Goal: Information Seeking & Learning: Check status

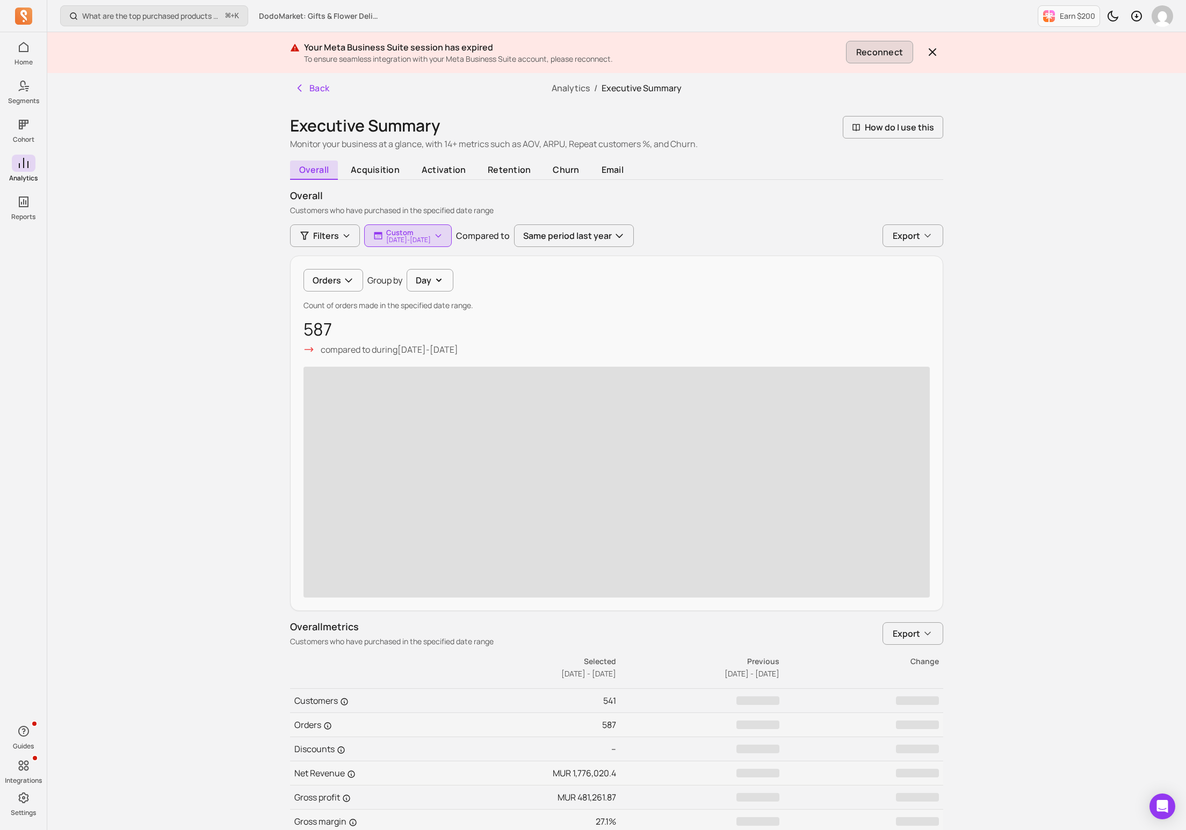
click at [889, 42] on button "Reconnect" at bounding box center [879, 52] width 67 height 23
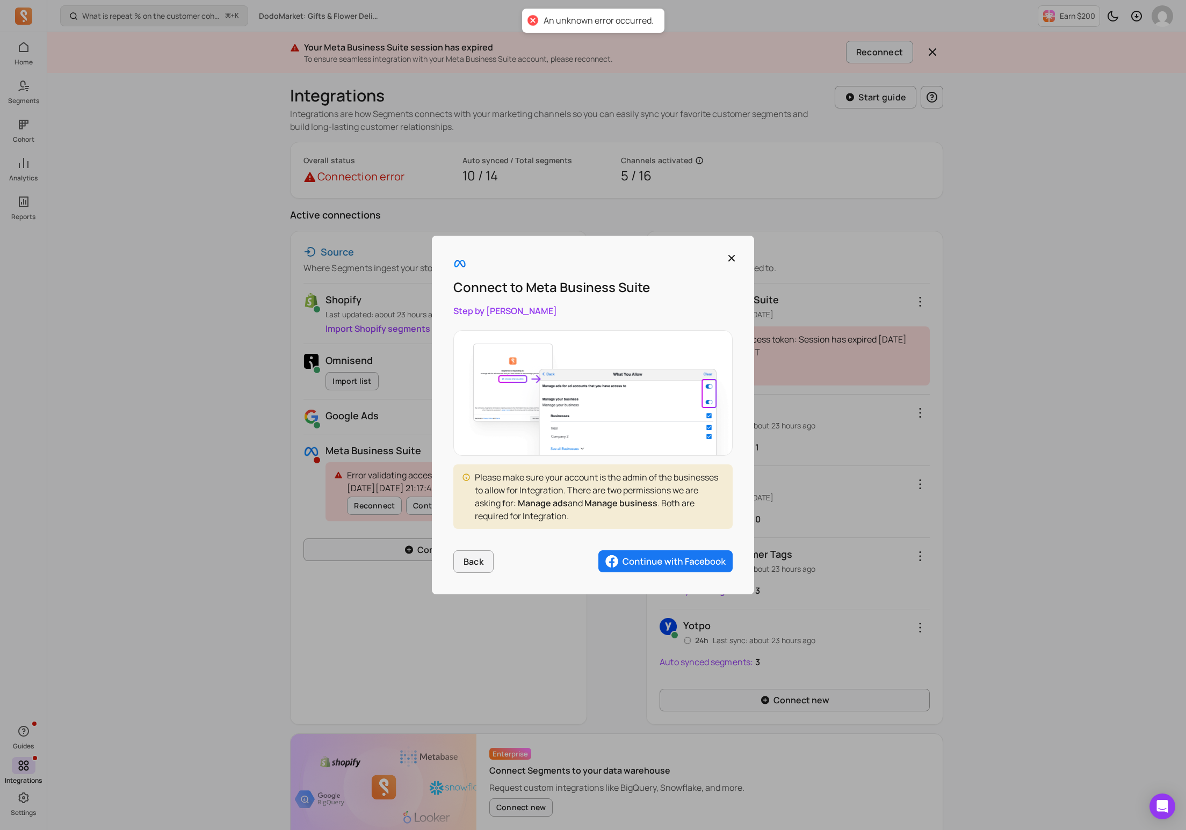
click at [651, 565] on img "button" at bounding box center [665, 561] width 134 height 23
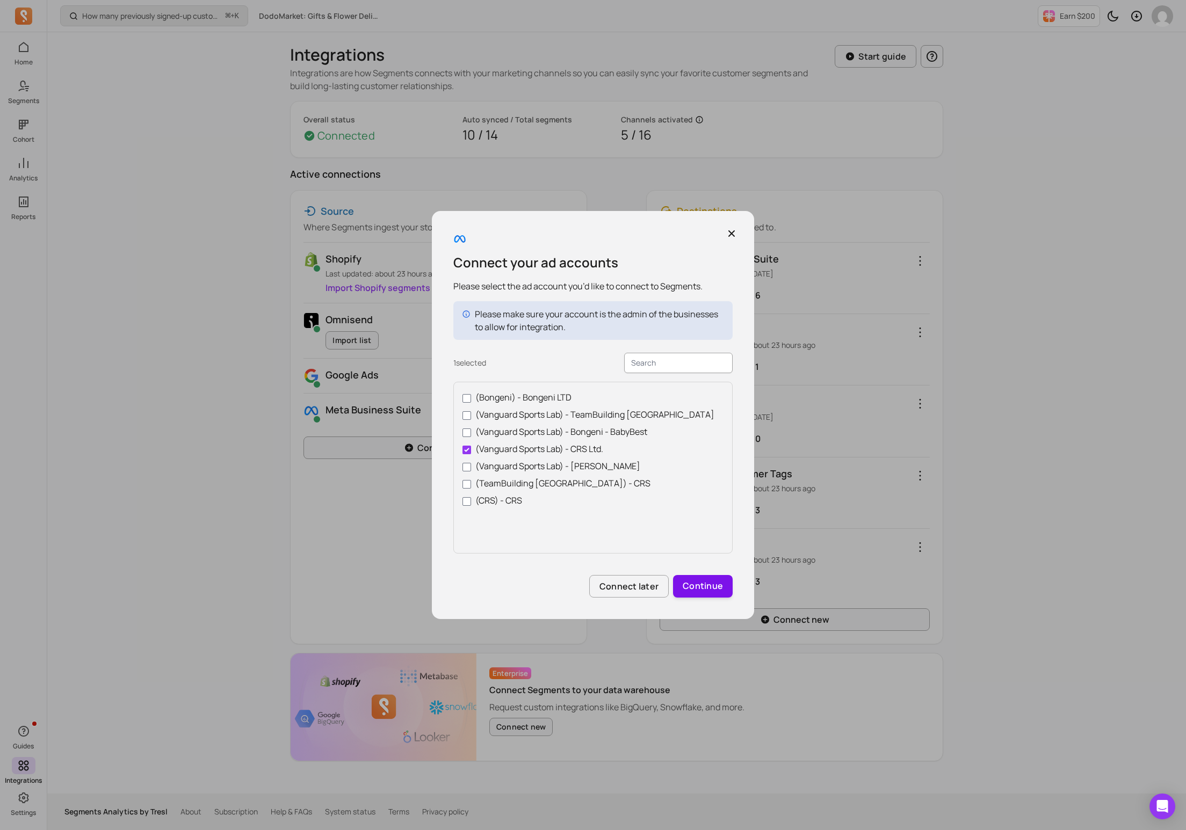
click at [708, 586] on button "Continue" at bounding box center [703, 586] width 60 height 23
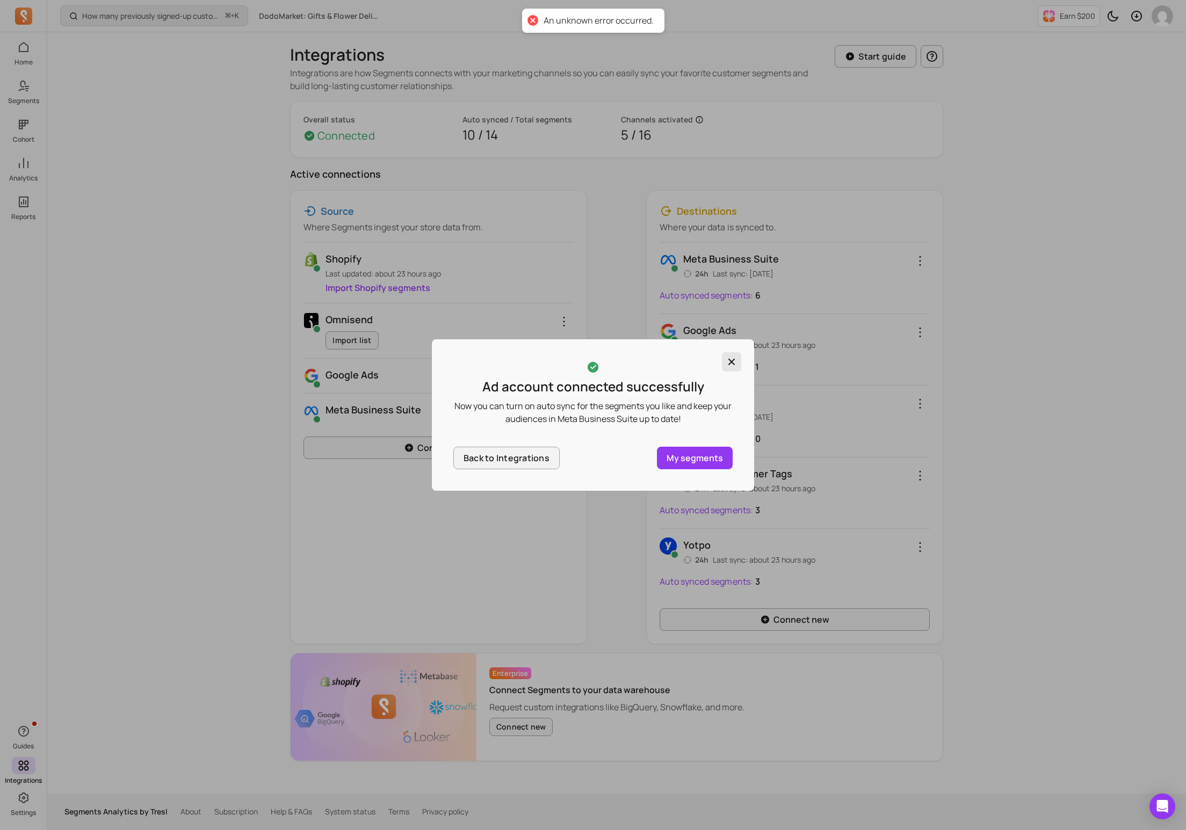
click at [731, 366] on icon "button" at bounding box center [731, 362] width 11 height 11
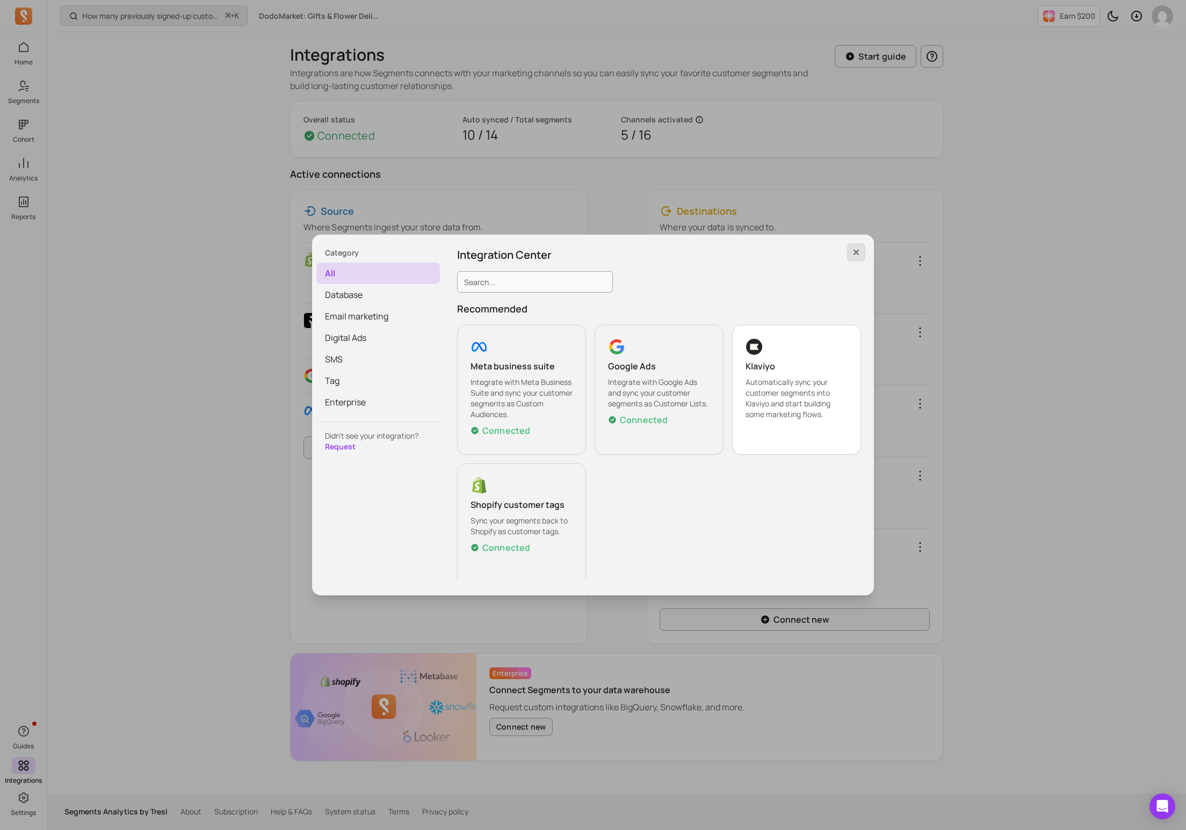
click at [859, 255] on icon "button" at bounding box center [856, 252] width 9 height 9
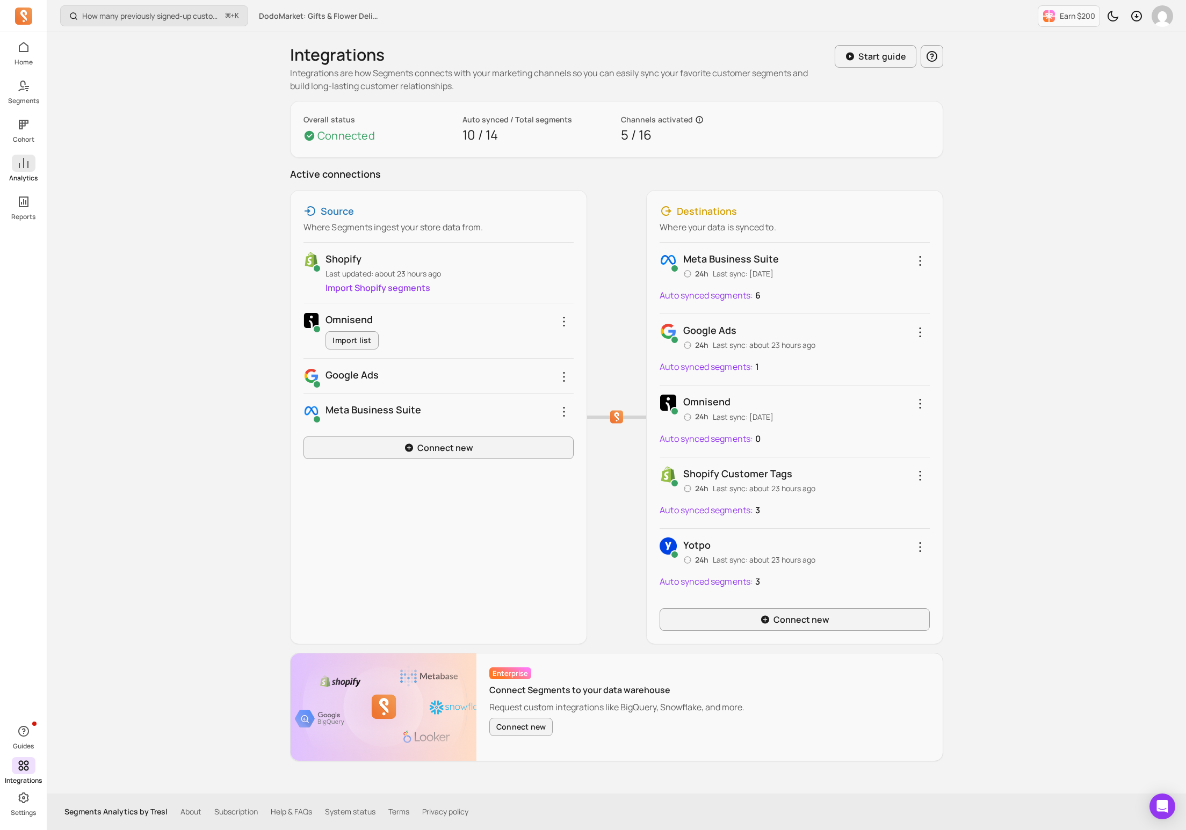
click at [21, 168] on icon at bounding box center [23, 163] width 13 height 13
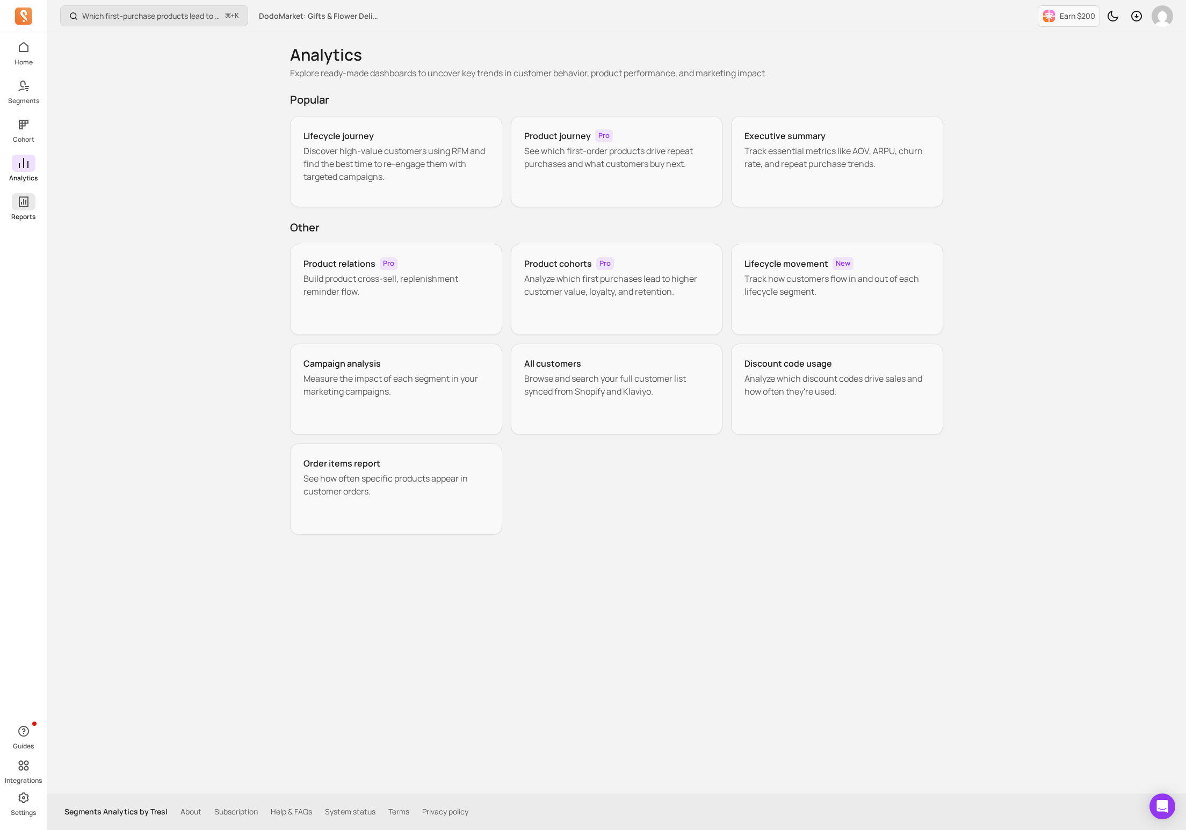
click at [27, 202] on icon at bounding box center [24, 202] width 10 height 11
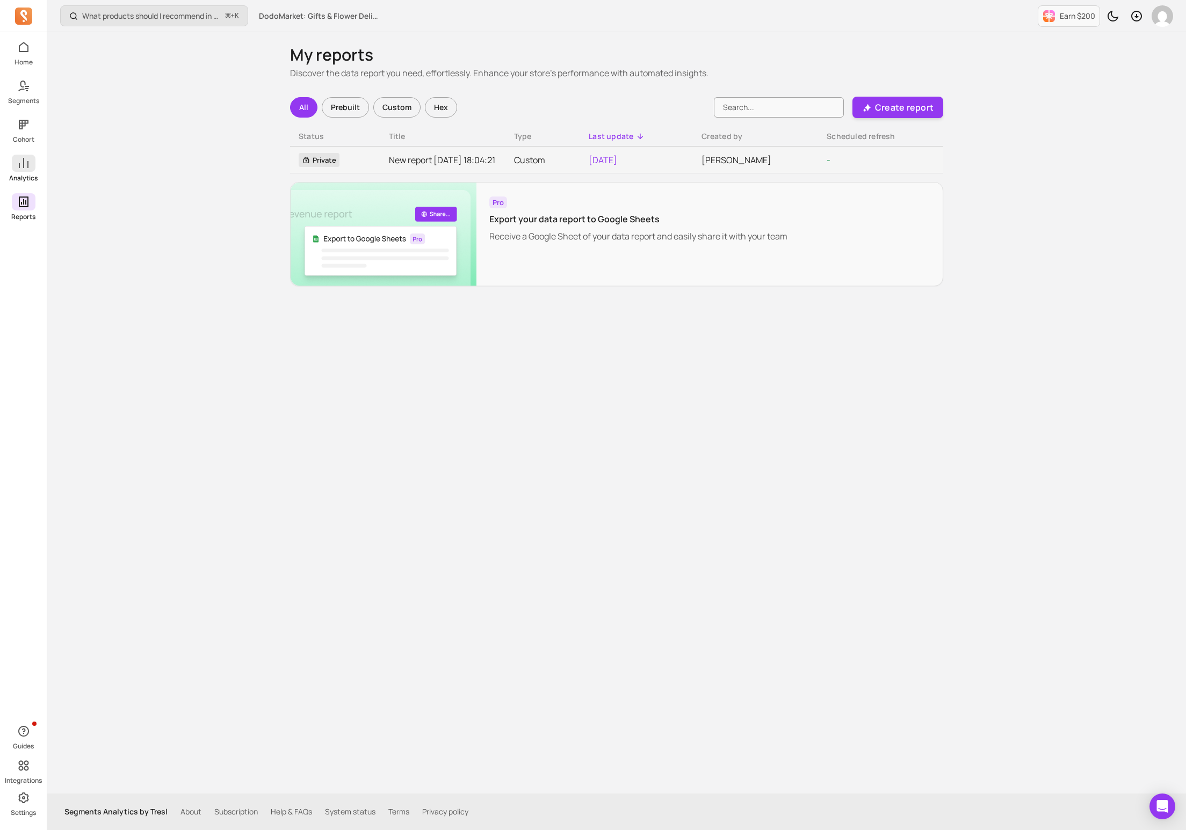
click at [24, 163] on icon at bounding box center [23, 163] width 13 height 13
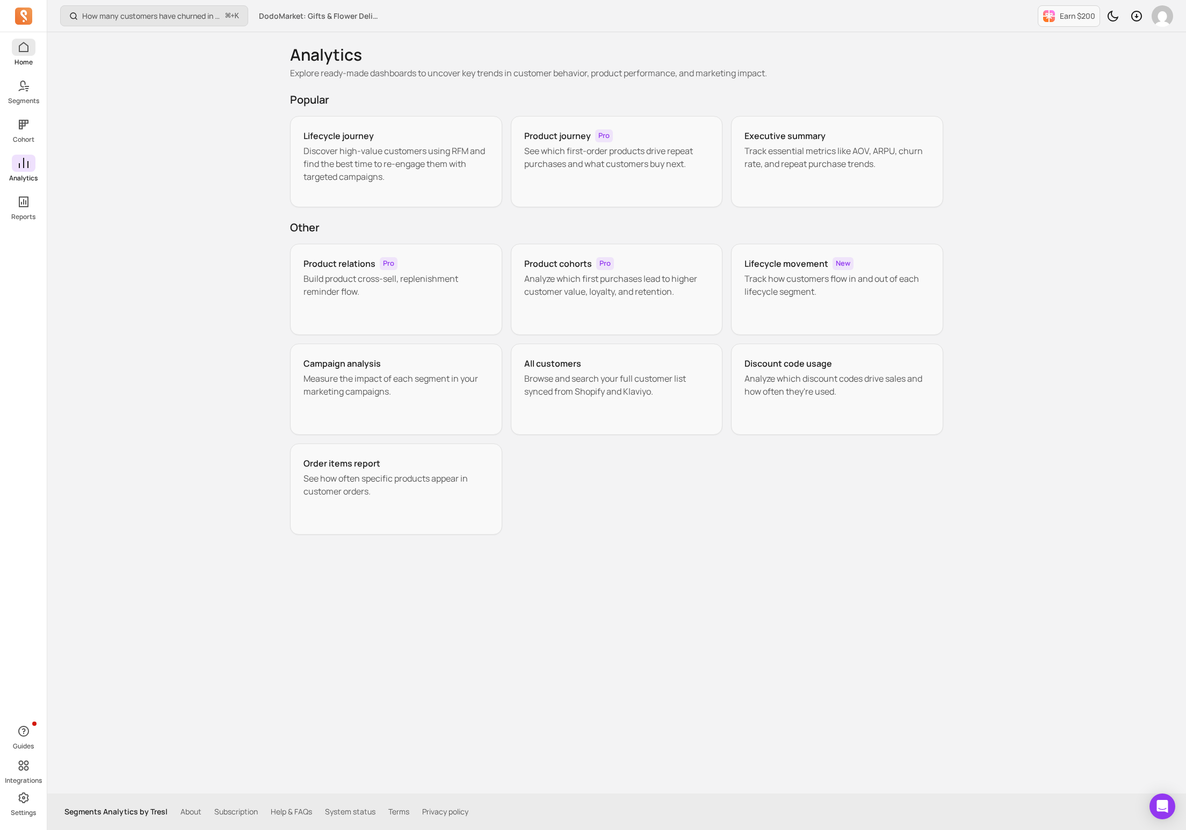
click at [24, 51] on icon at bounding box center [24, 47] width 10 height 10
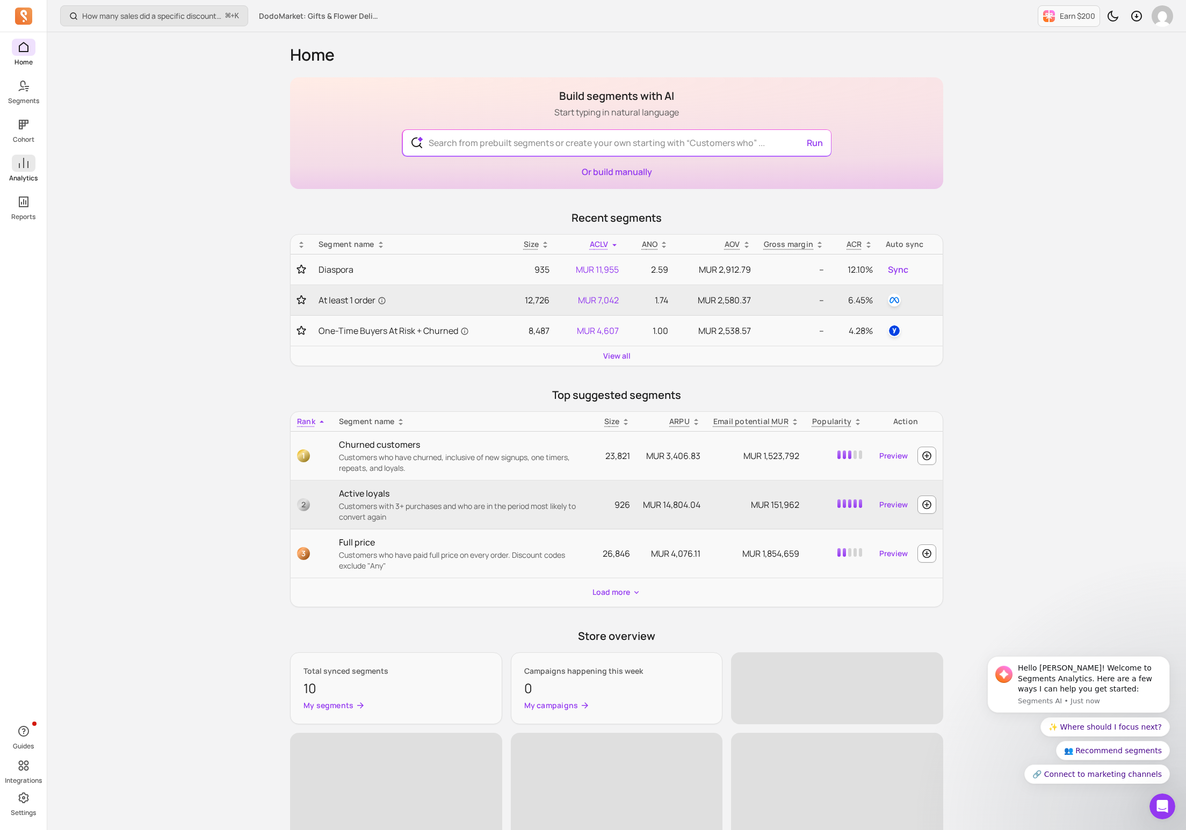
click at [24, 165] on icon at bounding box center [23, 163] width 13 height 13
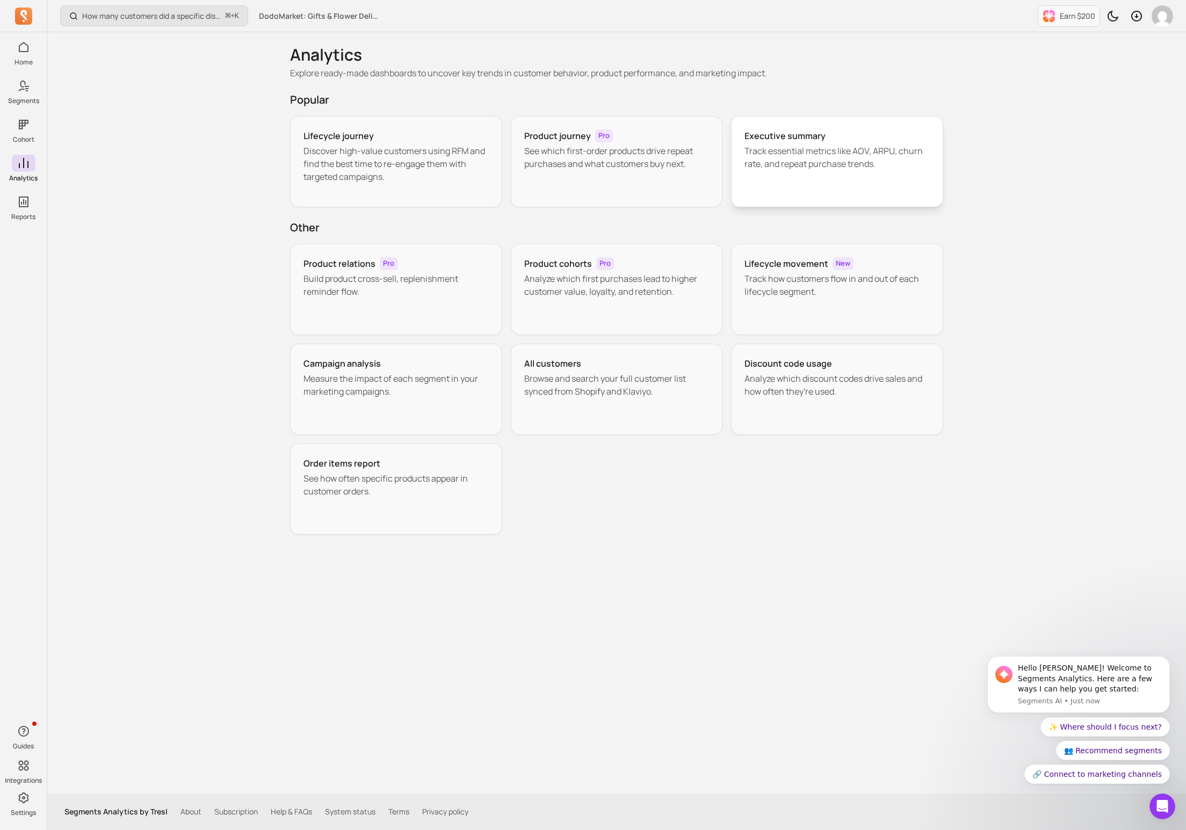
click at [811, 137] on h3 "Executive summary" at bounding box center [784, 135] width 81 height 13
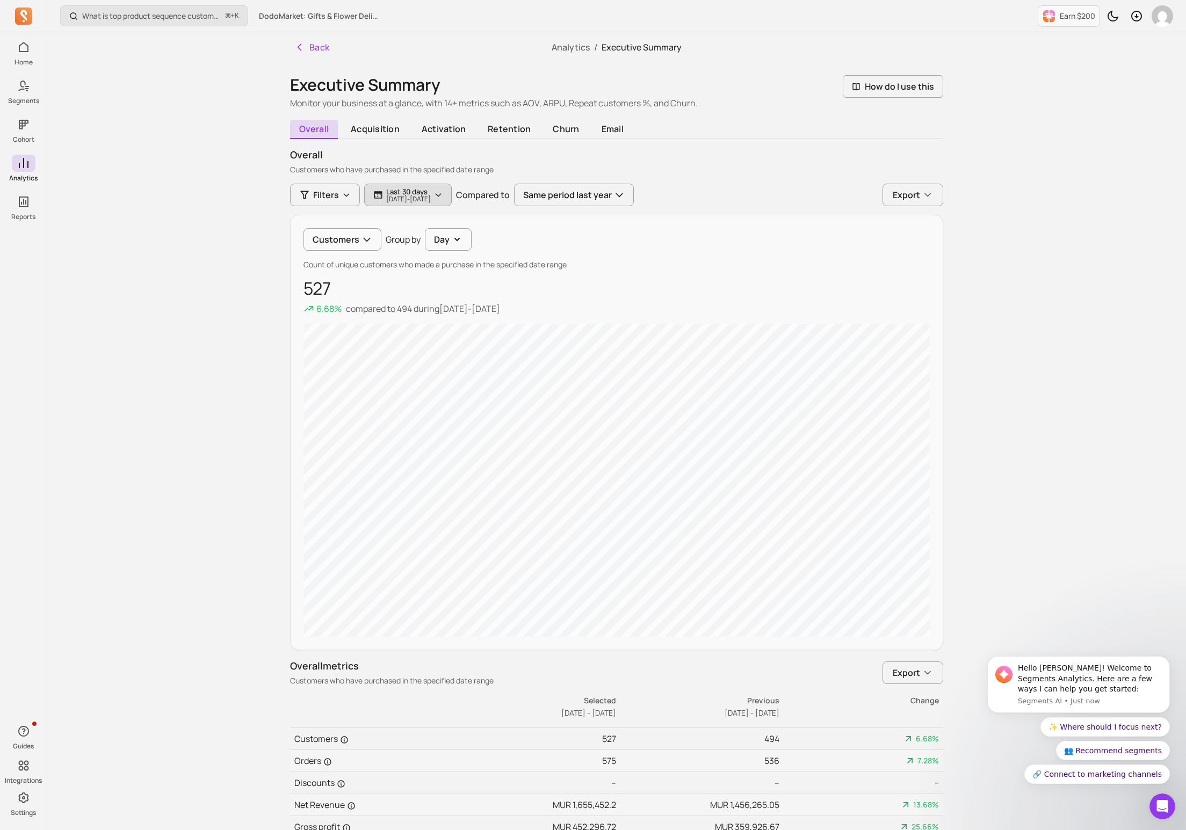
click at [431, 190] on p "Last 30 days" at bounding box center [408, 191] width 45 height 9
select select "2025"
select select "July"
click at [397, 248] on input "[DATE]" at bounding box center [402, 254] width 63 height 20
click at [419, 360] on div "17" at bounding box center [419, 357] width 14 height 14
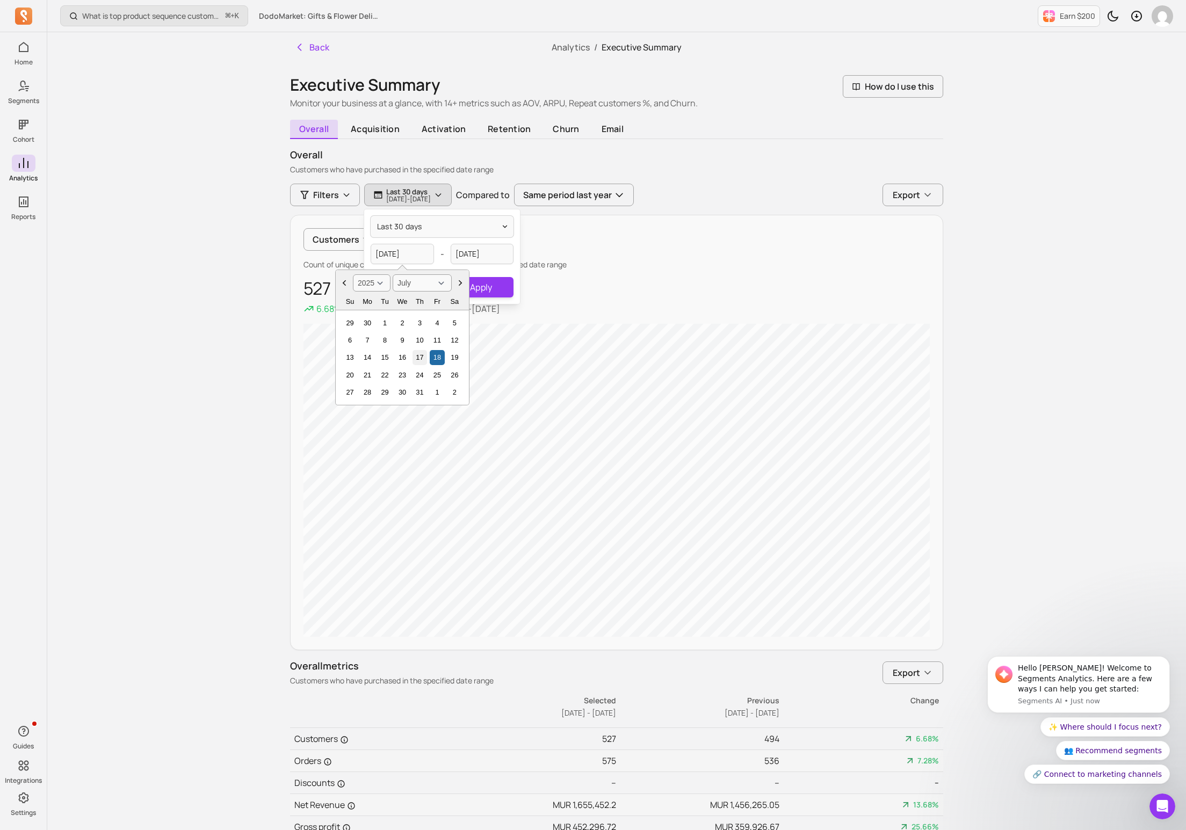
type input "[DATE]"
select select "2025"
select select "August"
click at [488, 251] on input "[DATE]" at bounding box center [482, 254] width 63 height 20
click at [532, 358] on div "16" at bounding box center [534, 357] width 14 height 14
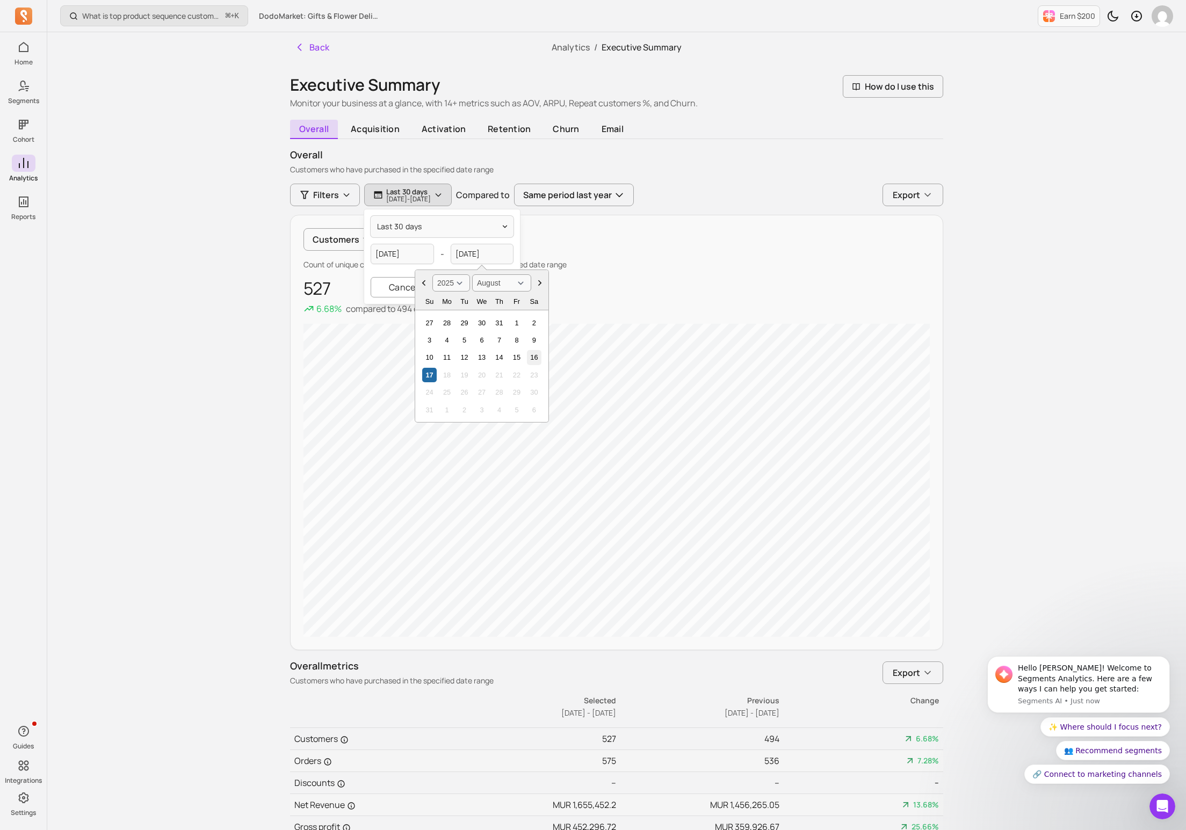
type input "[DATE]"
click at [484, 285] on button "Apply" at bounding box center [481, 287] width 64 height 20
click at [431, 200] on p "[DATE] - [DATE]" at bounding box center [408, 199] width 45 height 6
click at [427, 219] on button "last 30 days" at bounding box center [442, 226] width 143 height 21
click at [420, 403] on span "year to date" at bounding box center [418, 406] width 48 height 11
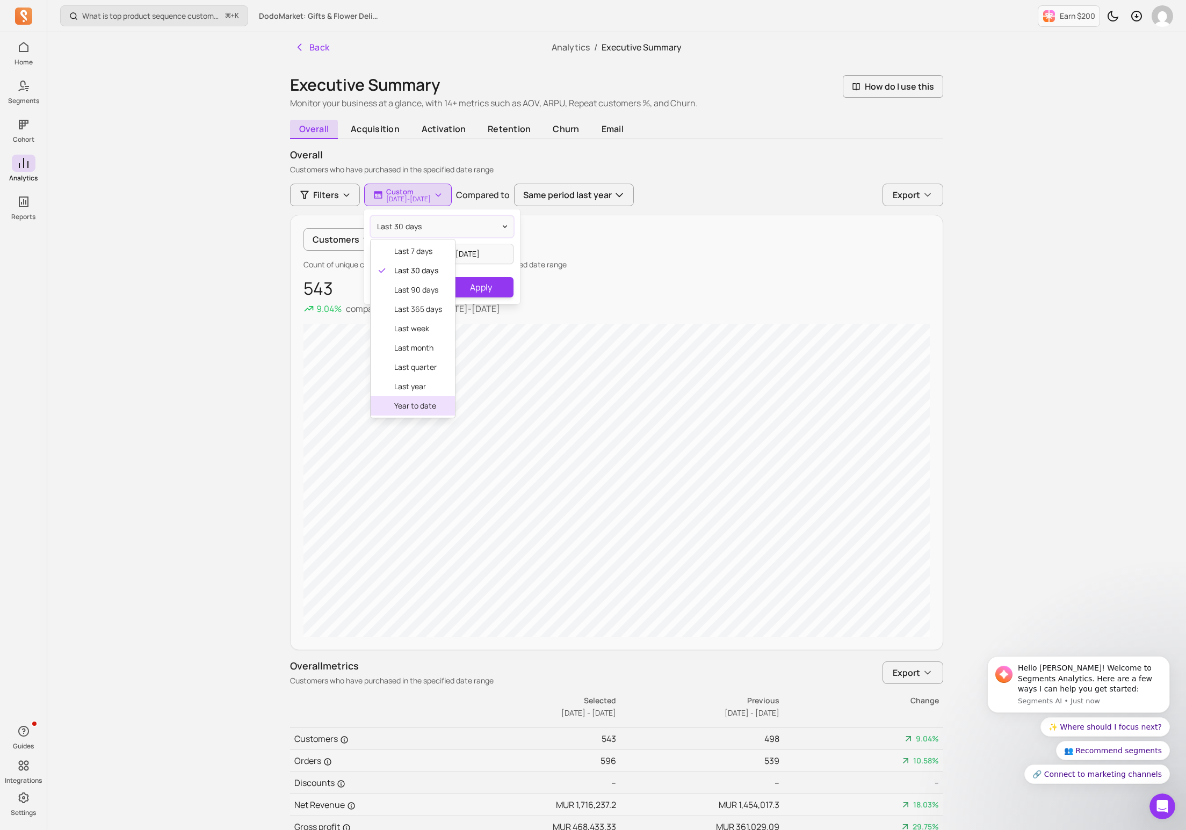
type input "[DATE]"
click at [482, 295] on button "Apply" at bounding box center [481, 287] width 64 height 20
click at [431, 199] on p "[DATE] - [DATE]" at bounding box center [408, 199] width 45 height 6
click at [426, 230] on button "year to date" at bounding box center [442, 226] width 143 height 21
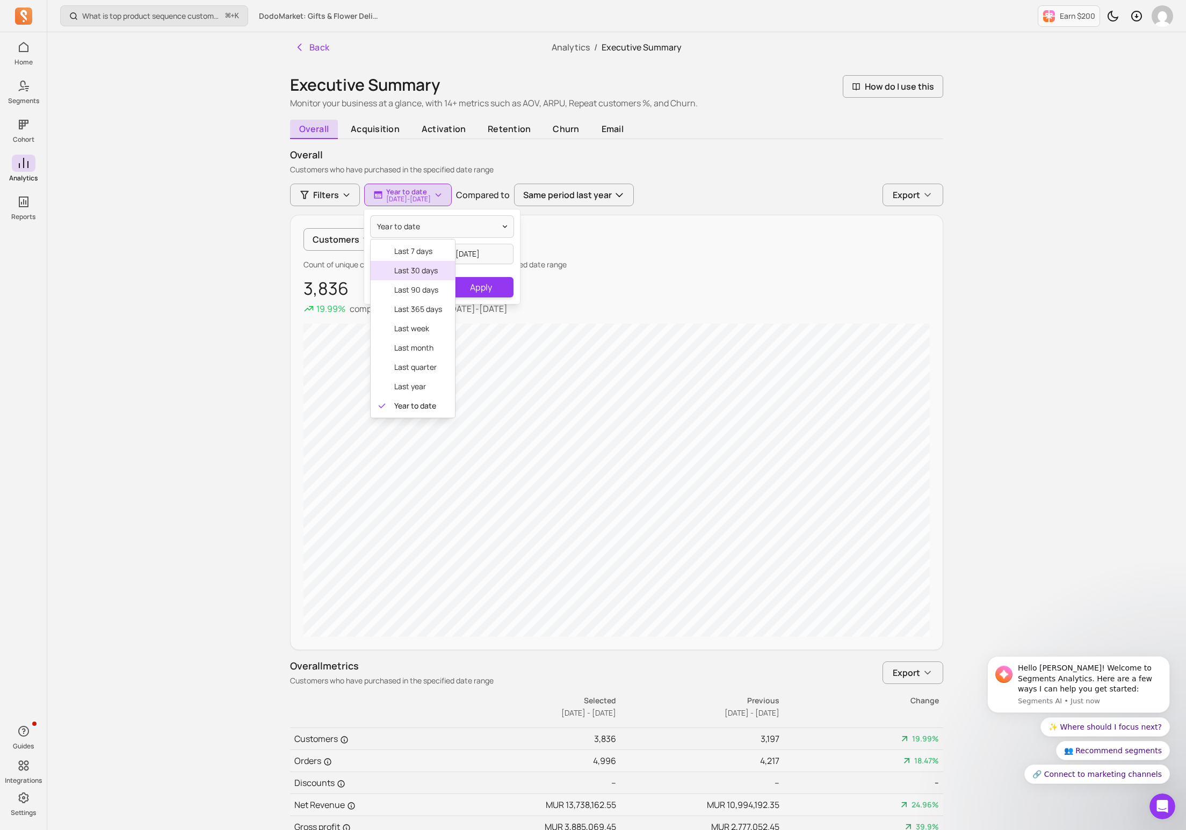
click at [414, 271] on span "last 30 days" at bounding box center [418, 270] width 48 height 11
type input "[DATE]"
select select "2025"
select select "July"
click at [413, 257] on input "[DATE]" at bounding box center [402, 254] width 63 height 20
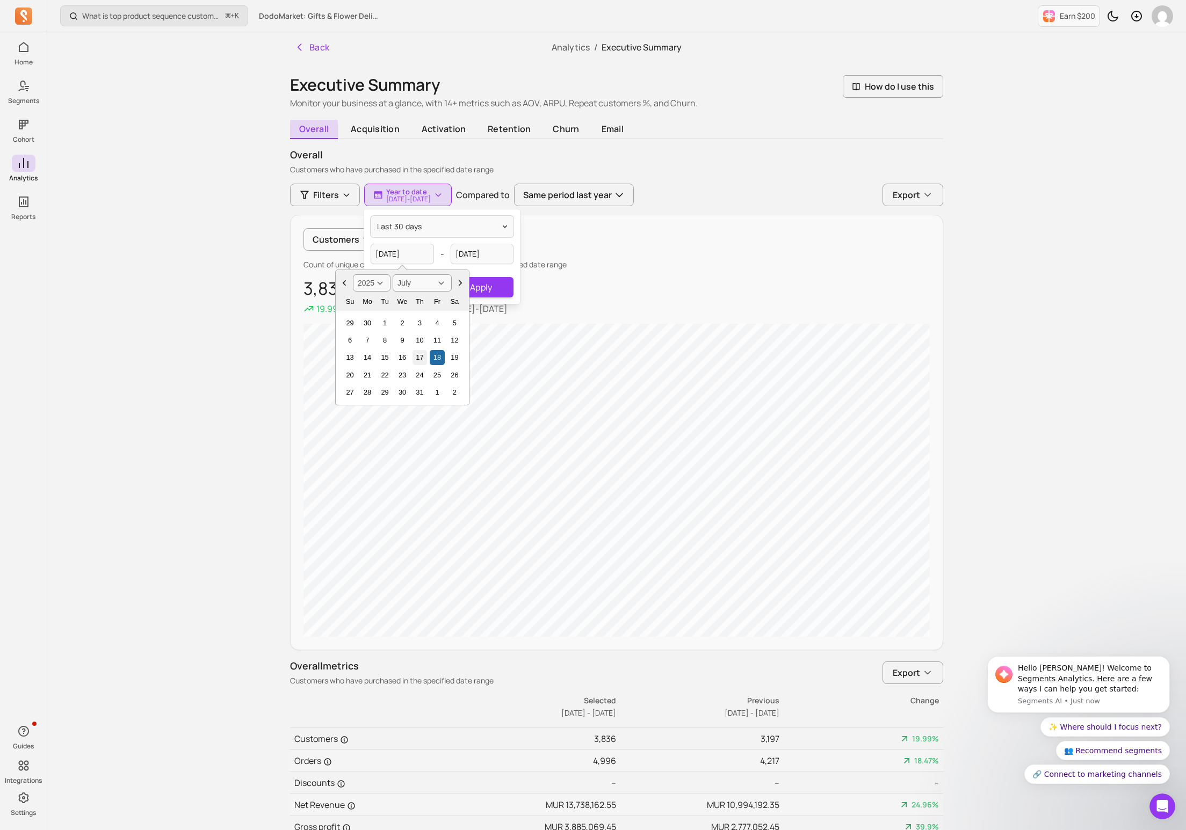
click at [421, 354] on div "17" at bounding box center [419, 357] width 14 height 14
type input "[DATE]"
select select "2025"
select select "August"
click at [483, 255] on input "[DATE]" at bounding box center [482, 254] width 63 height 20
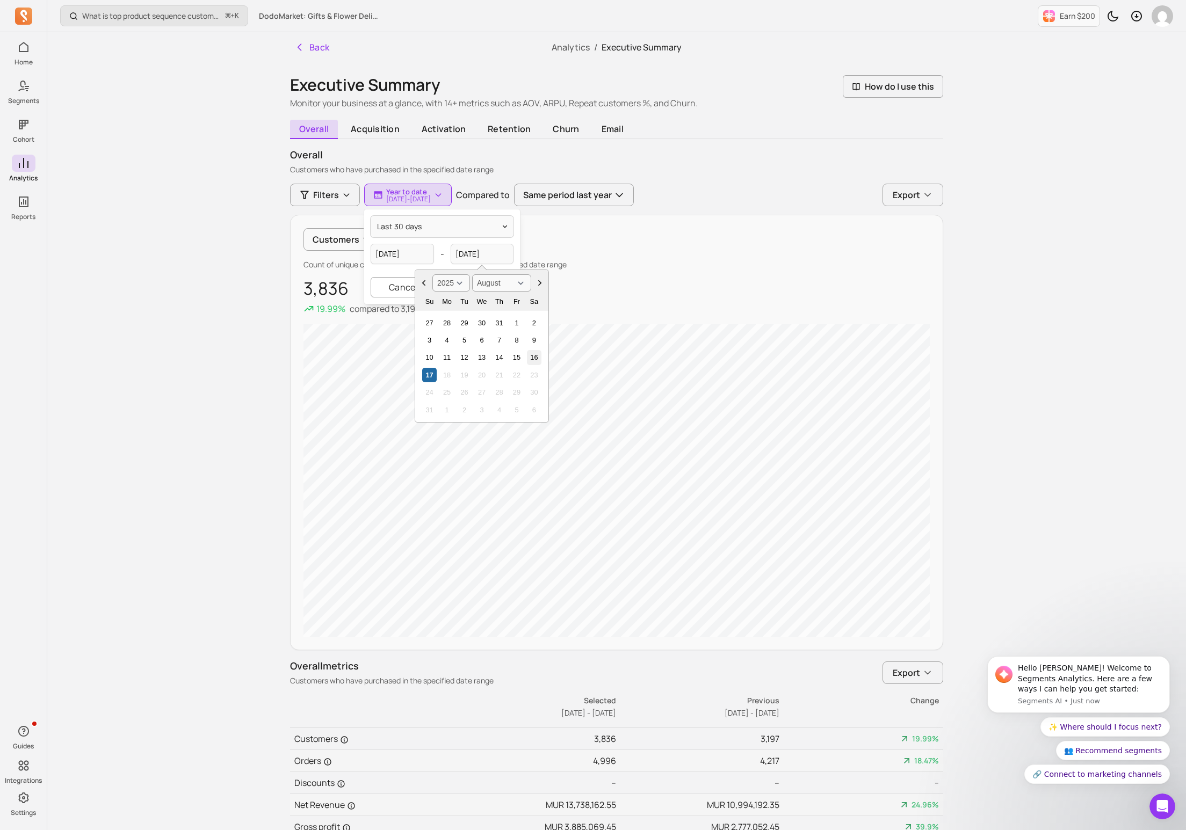
click at [532, 354] on div "16" at bounding box center [534, 357] width 14 height 14
type input "[DATE]"
click at [491, 289] on button "Apply" at bounding box center [481, 287] width 64 height 20
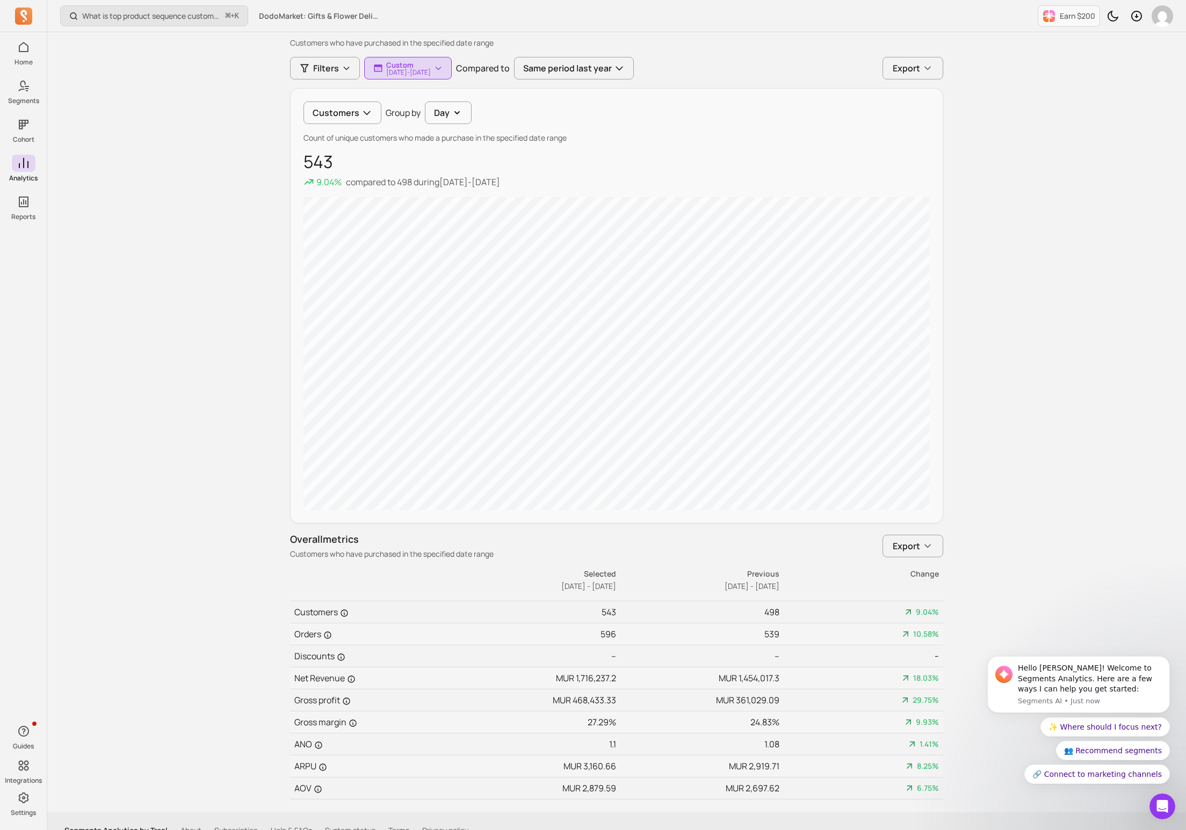
scroll to position [146, 0]
